Goal: Information Seeking & Learning: Find specific fact

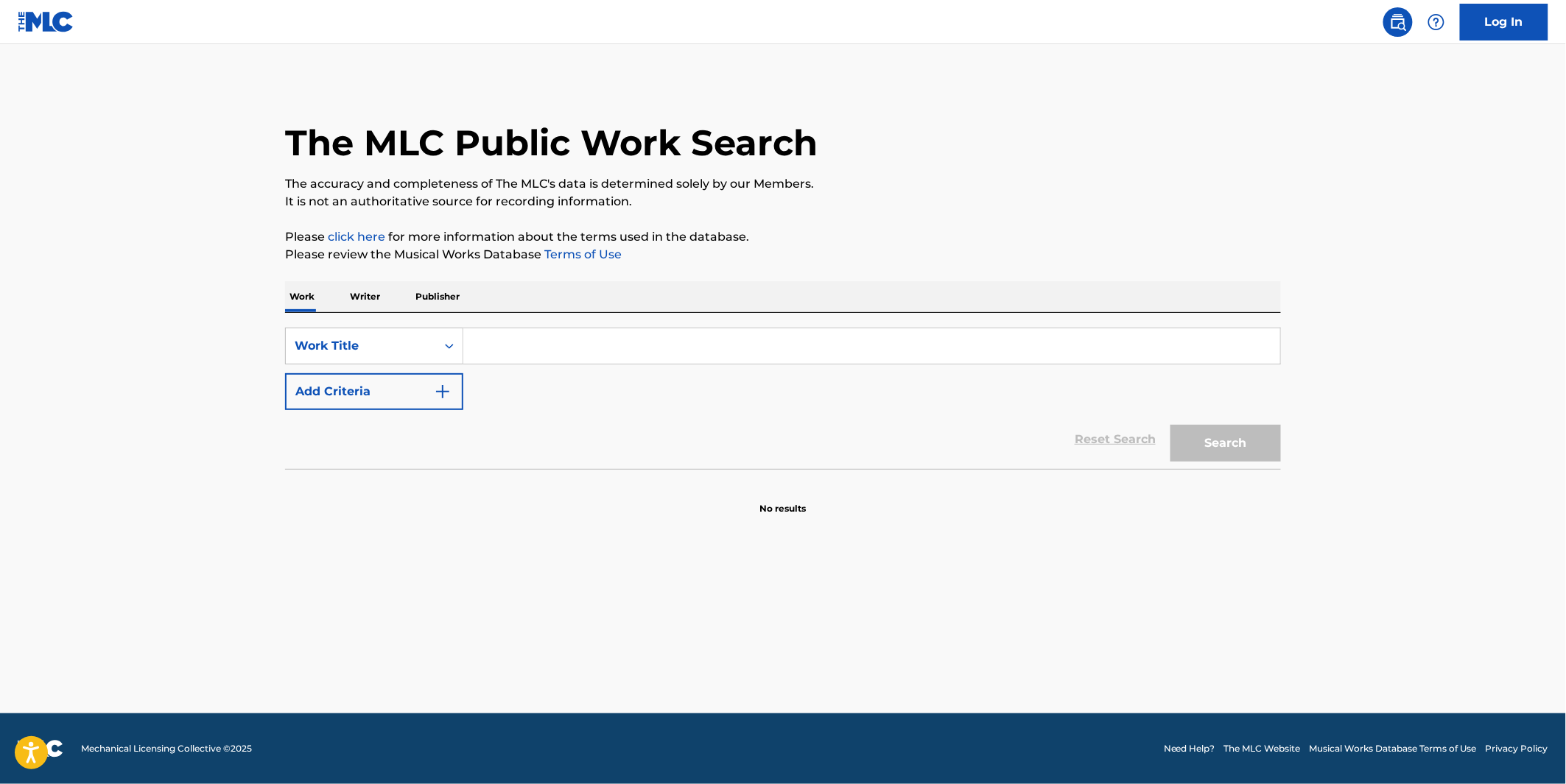
click at [553, 348] on input "Search Form" at bounding box center [871, 346] width 817 height 36
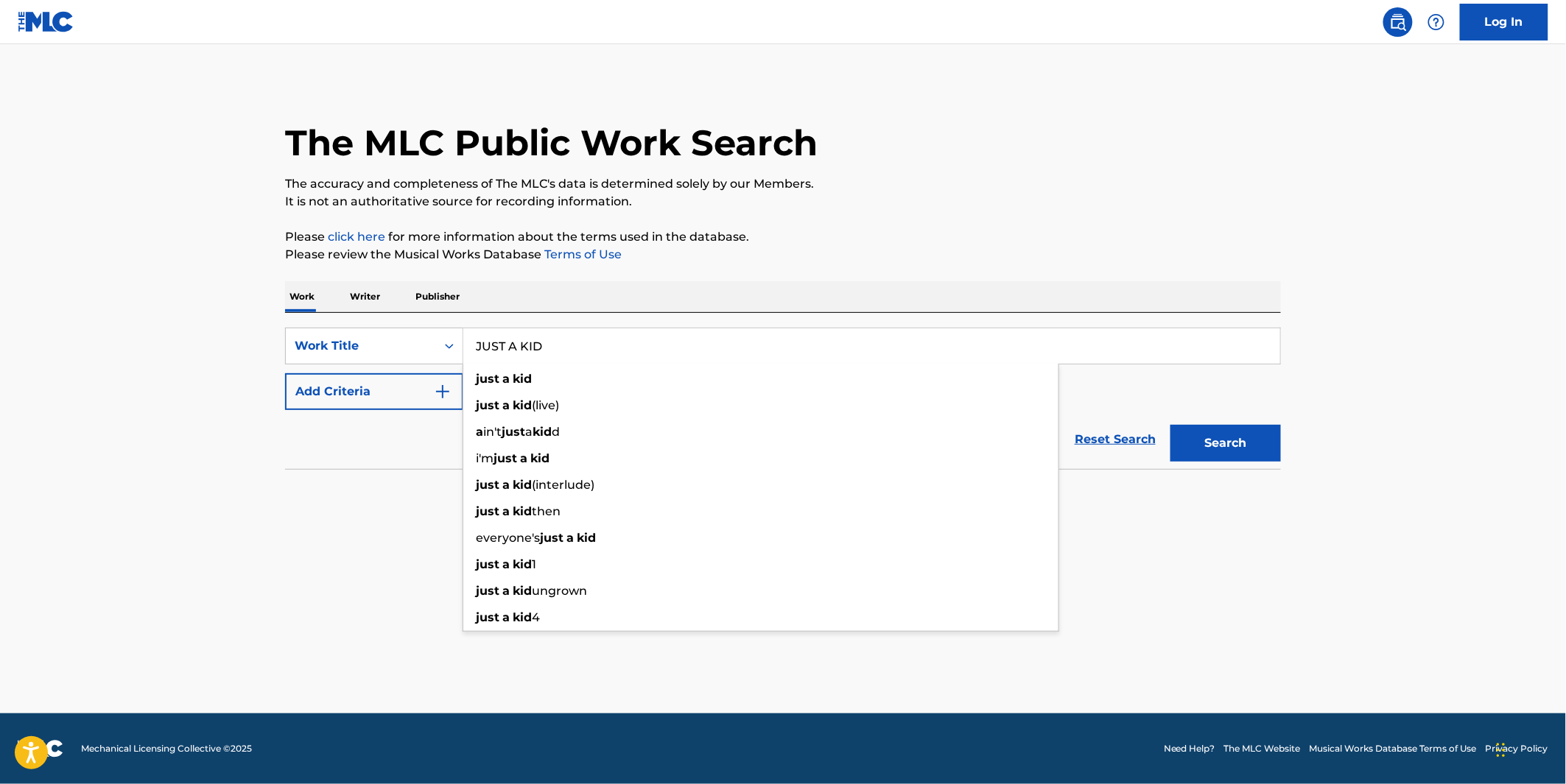
type input "JUST A KID"
click at [333, 400] on button "Add Criteria" at bounding box center [374, 392] width 178 height 37
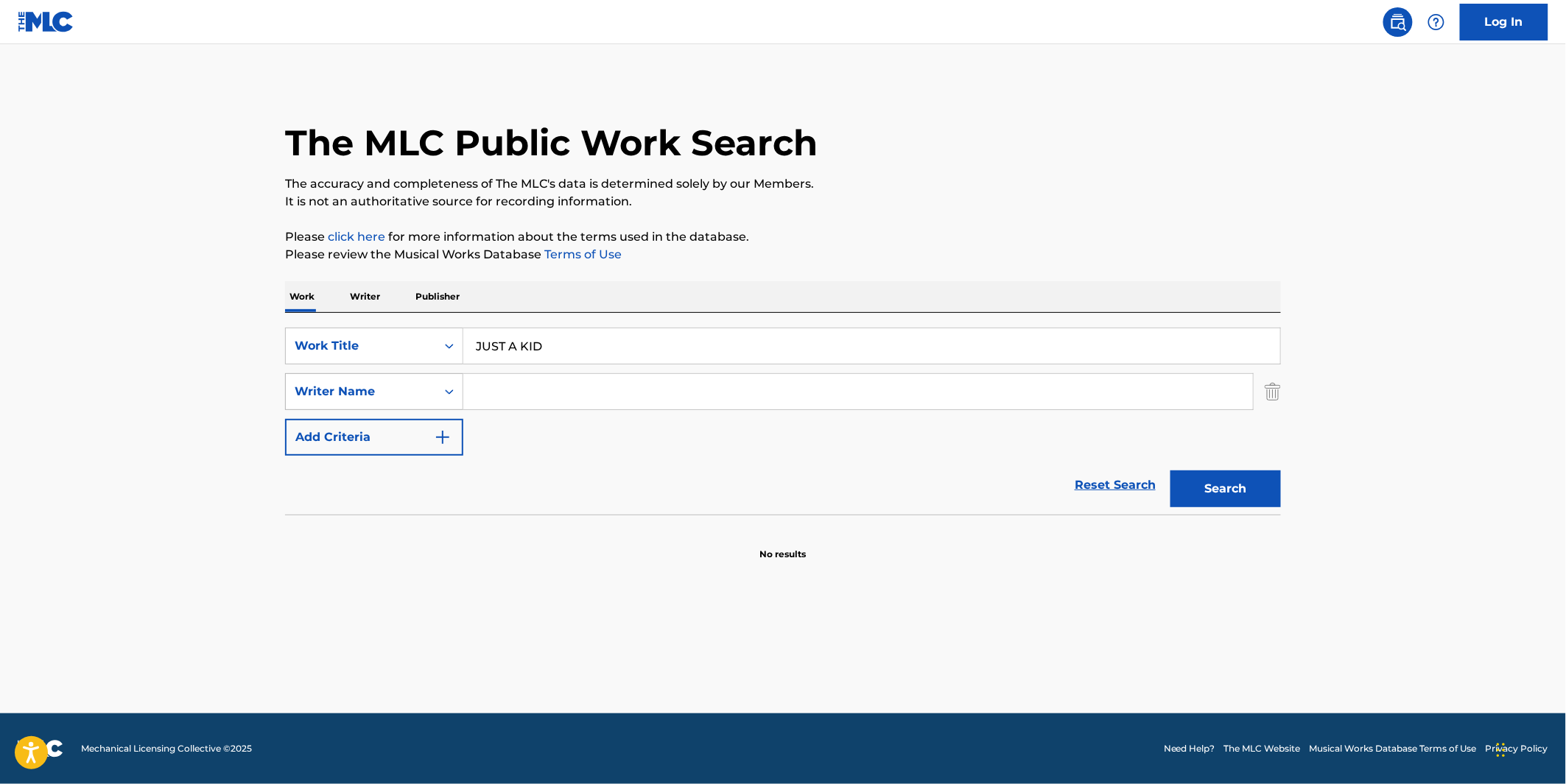
click at [339, 403] on div "Writer Name" at bounding box center [361, 392] width 150 height 28
click at [546, 400] on input "Search Form" at bounding box center [858, 392] width 790 height 36
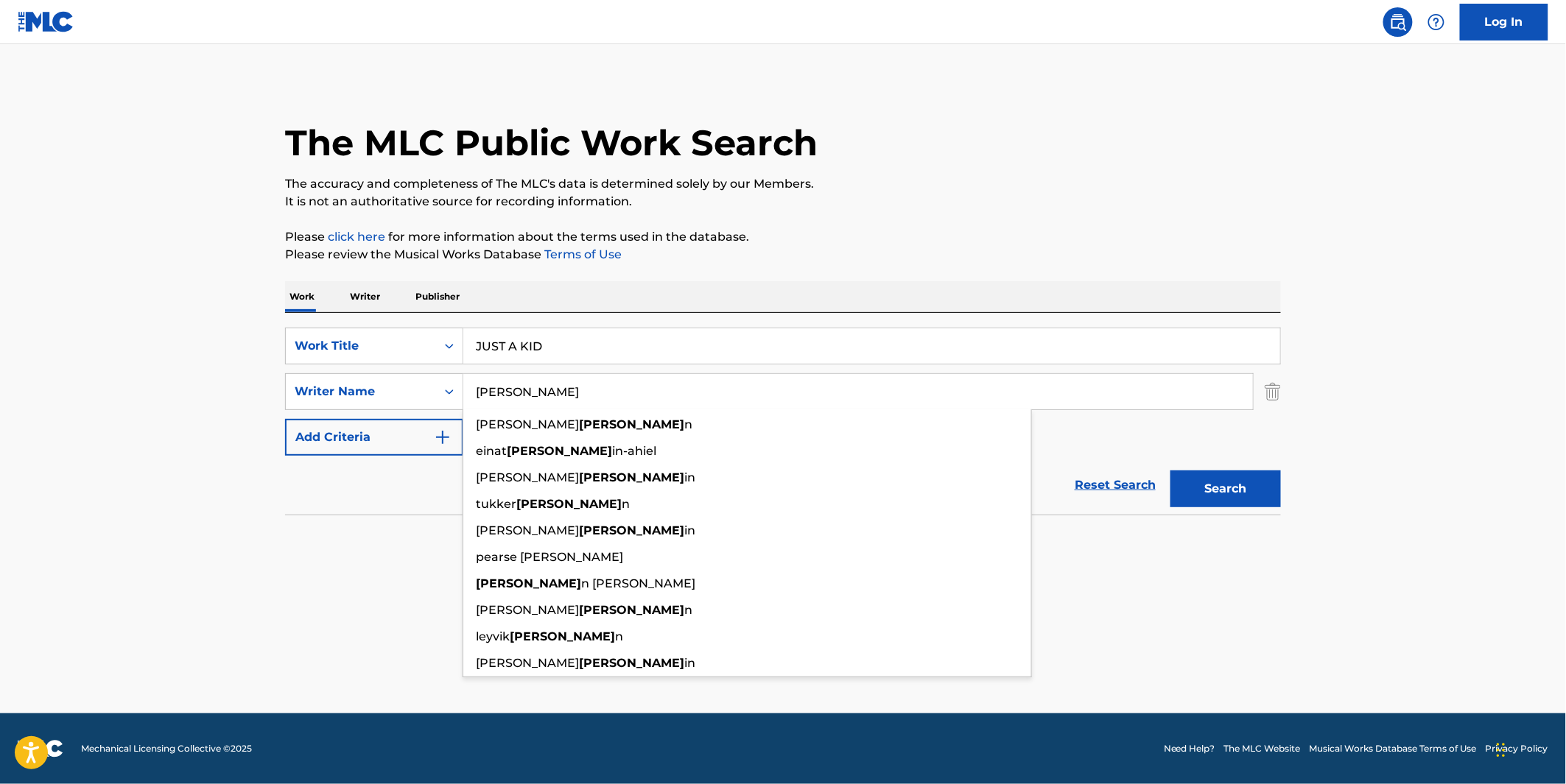
type input "[PERSON_NAME]"
click at [1171, 470] on button "Search" at bounding box center [1226, 488] width 111 height 37
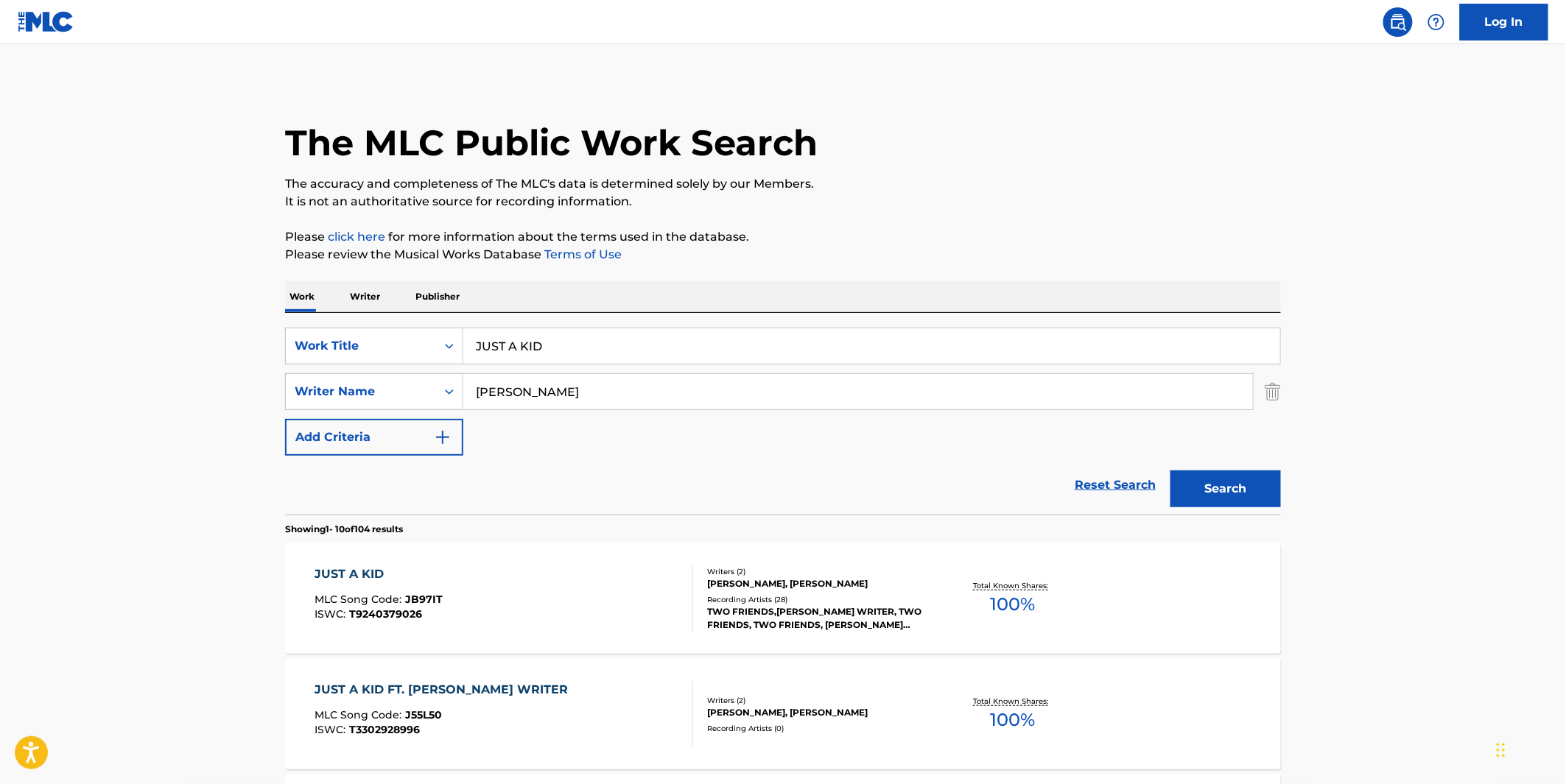
click at [870, 630] on div "TWO FRIENDS,[PERSON_NAME] WRITER, TWO FRIENDS, TWO FRIENDS, [PERSON_NAME] WRITE…" at bounding box center [818, 619] width 223 height 27
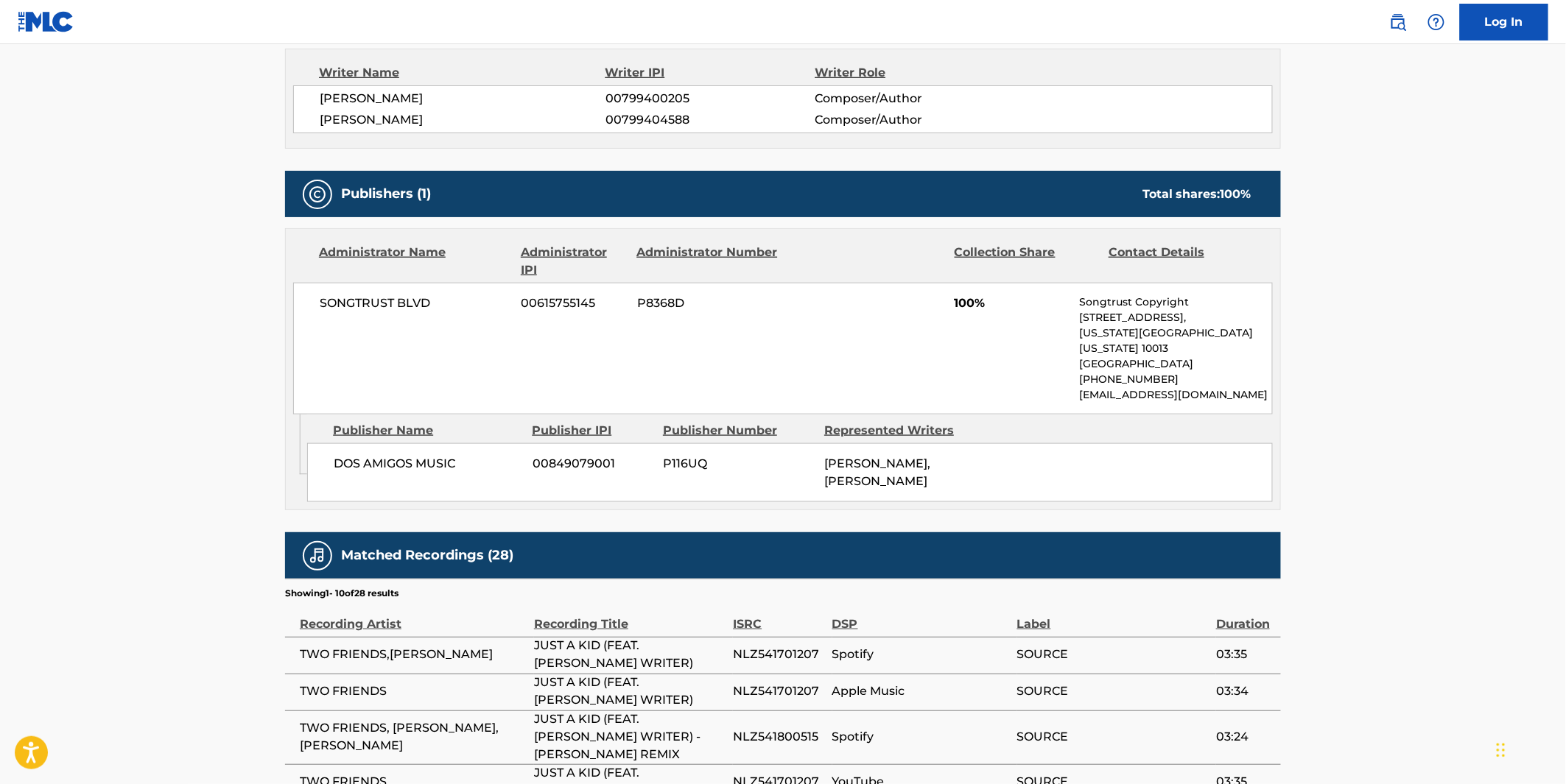
scroll to position [491, 0]
